Goal: Task Accomplishment & Management: Manage account settings

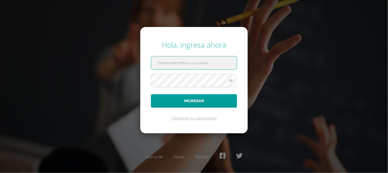
type input "[EMAIL_ADDRESS][DOMAIN_NAME]"
click at [230, 82] on icon at bounding box center [230, 80] width 7 height 6
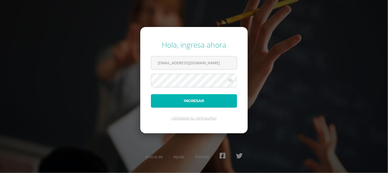
click at [211, 101] on button "Ingresar" at bounding box center [194, 101] width 86 height 14
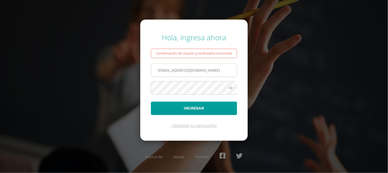
click at [202, 66] on input "[EMAIL_ADDRESS][DOMAIN_NAME]" at bounding box center [194, 70] width 86 height 13
click at [167, 98] on form "Hola, ingresa ahora Combinación de usuario y contraseña incorrecta [EMAIL_ADDRE…" at bounding box center [193, 80] width 107 height 121
click at [229, 88] on icon at bounding box center [230, 88] width 7 height 6
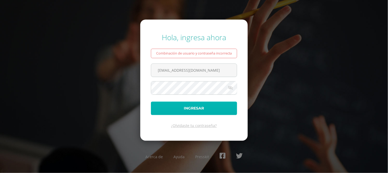
click at [208, 103] on button "Ingresar" at bounding box center [194, 109] width 86 height 14
